Goal: Task Accomplishment & Management: Complete application form

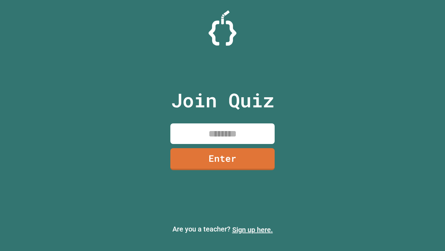
click at [253, 229] on link "Sign up here." at bounding box center [252, 229] width 41 height 8
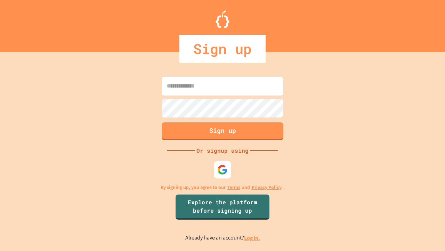
click at [253, 237] on link "Log in." at bounding box center [252, 237] width 16 height 7
